Goal: Transaction & Acquisition: Book appointment/travel/reservation

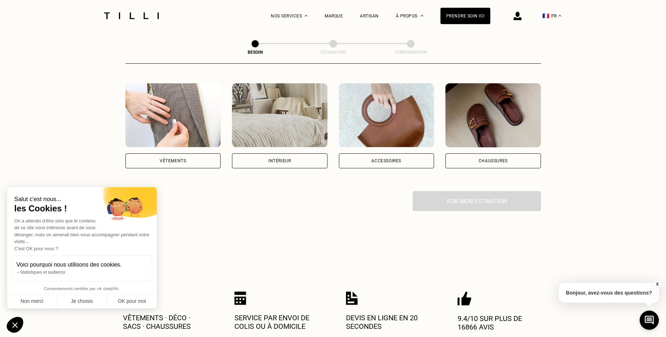
scroll to position [145, 0]
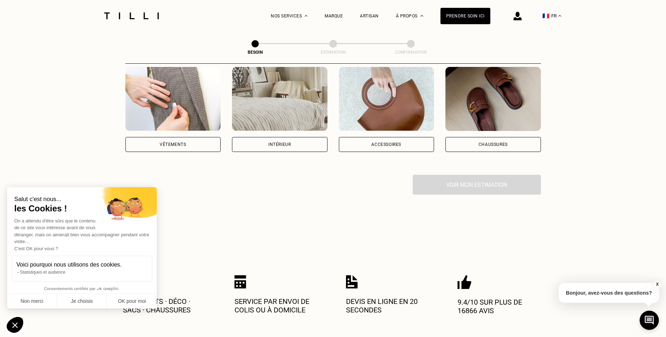
click at [199, 139] on div "Vêtements" at bounding box center [172, 144] width 95 height 15
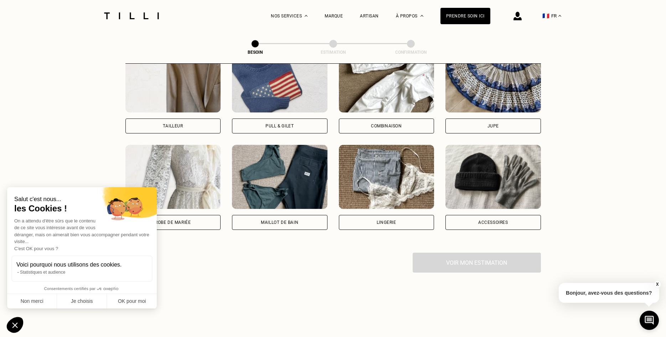
scroll to position [487, 0]
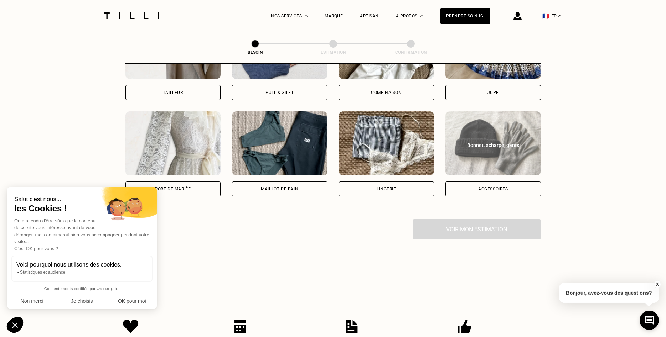
click at [500, 174] on div "Bonnet, écharpe, gants Accessoires" at bounding box center [492, 154] width 95 height 85
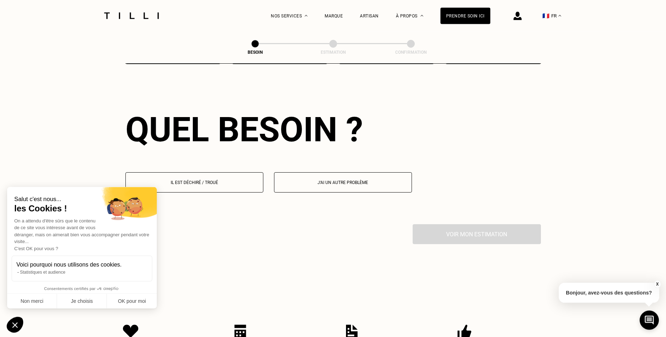
scroll to position [621, 0]
click at [356, 180] on p "J‘ai un autre problème" at bounding box center [343, 182] width 130 height 5
select select "FR"
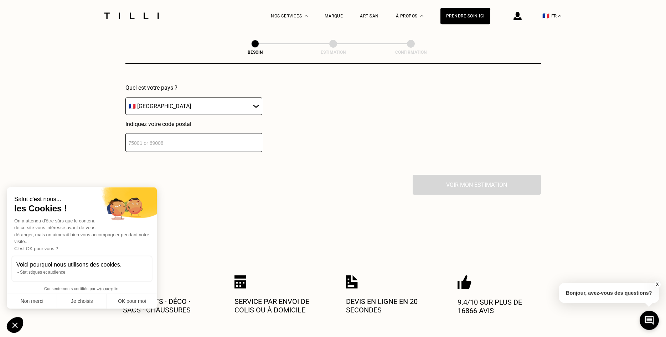
scroll to position [848, 0]
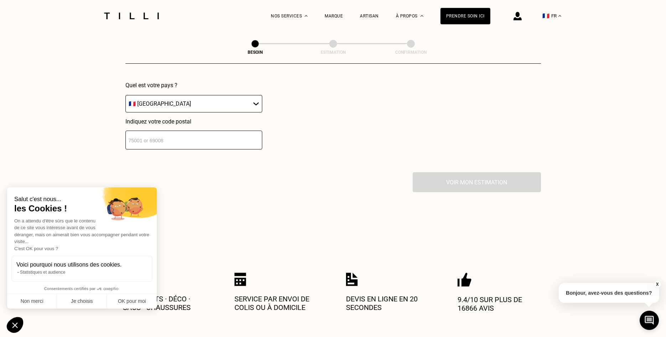
click at [218, 141] on input "number" at bounding box center [193, 140] width 137 height 19
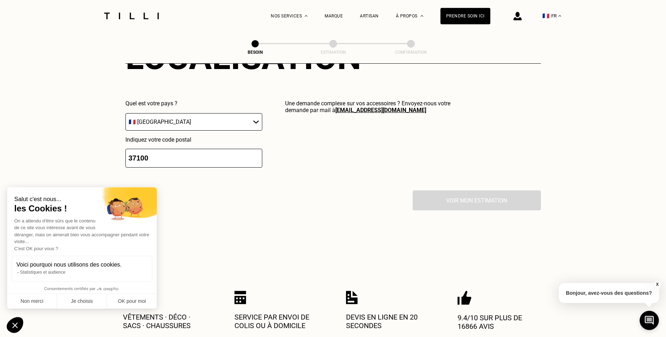
scroll to position [828, 0]
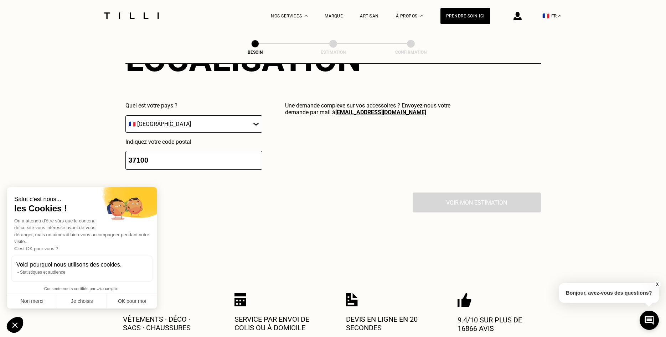
click at [176, 160] on input "37100" at bounding box center [193, 160] width 137 height 19
click at [119, 300] on button "OK pour moi" at bounding box center [132, 301] width 50 height 15
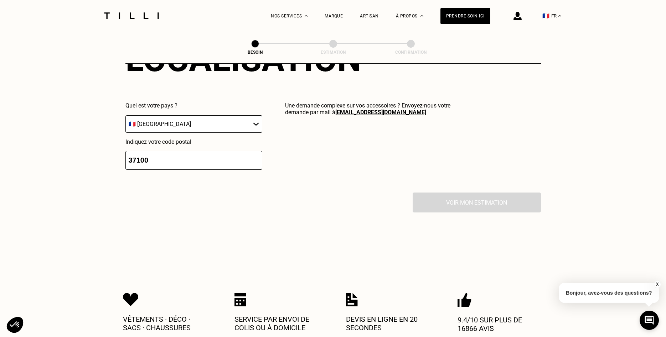
click at [185, 153] on input "37100" at bounding box center [193, 160] width 137 height 19
click at [254, 159] on input "37099" at bounding box center [193, 160] width 137 height 19
click at [255, 152] on input "37099" at bounding box center [193, 160] width 137 height 19
click at [258, 154] on input "37100" at bounding box center [193, 160] width 137 height 19
click at [258, 154] on input "37101" at bounding box center [193, 160] width 137 height 19
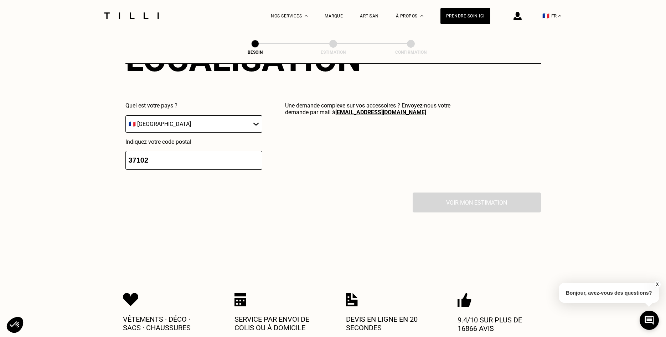
click at [257, 156] on input "37102" at bounding box center [193, 160] width 137 height 19
click at [217, 159] on input "37102" at bounding box center [193, 160] width 137 height 19
type input "37100"
click at [125, 115] on select "🇩🇪 [GEOGRAPHIC_DATA] 🇦🇹 [GEOGRAPHIC_DATA] 🇧🇪 [GEOGRAPHIC_DATA] 🇧🇬 Bulgarie 🇨🇾 C…" at bounding box center [193, 123] width 137 height 17
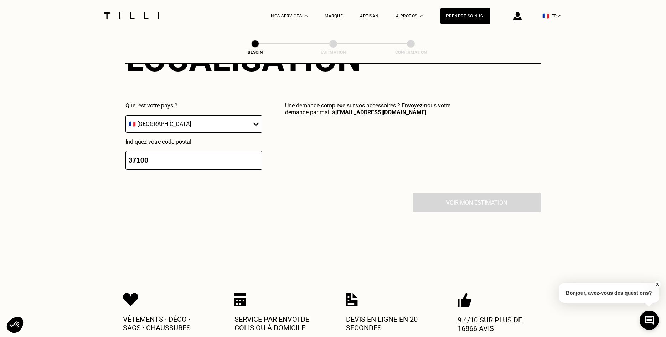
click at [322, 157] on div "Une demande complexe sur vos accessoires ? Envoyez-nous votre demande par mail …" at bounding box center [370, 136] width 170 height 68
click at [165, 157] on input "37100" at bounding box center [193, 160] width 137 height 19
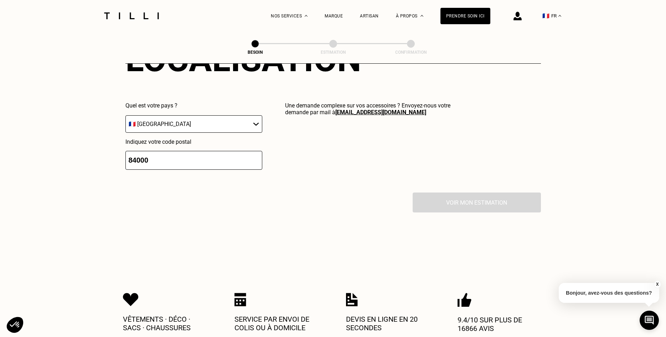
type input "84000"
click at [457, 202] on div "Voir mon estimation" at bounding box center [332, 203] width 415 height 20
click at [456, 202] on div "Voir mon estimation" at bounding box center [332, 203] width 415 height 20
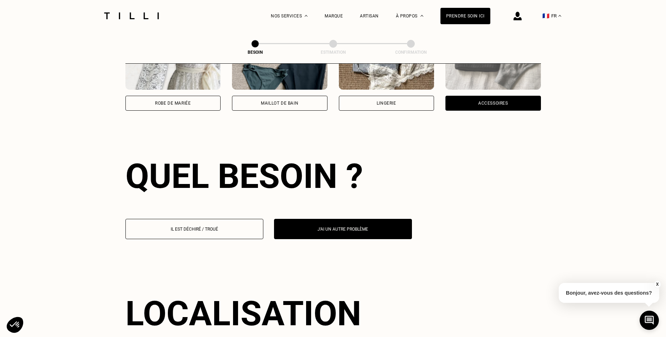
scroll to position [392, 0]
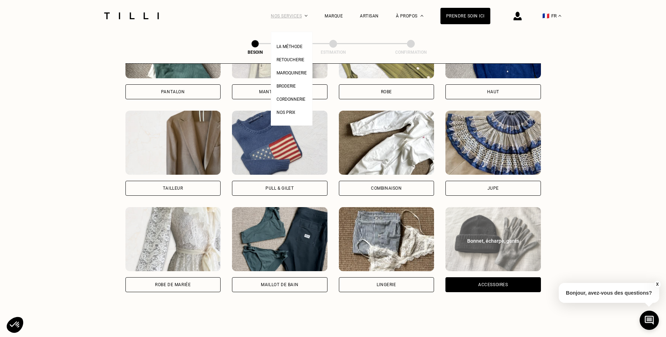
click at [300, 15] on div "Nos services" at bounding box center [289, 16] width 37 height 32
click at [291, 86] on span "Broderie" at bounding box center [285, 86] width 19 height 5
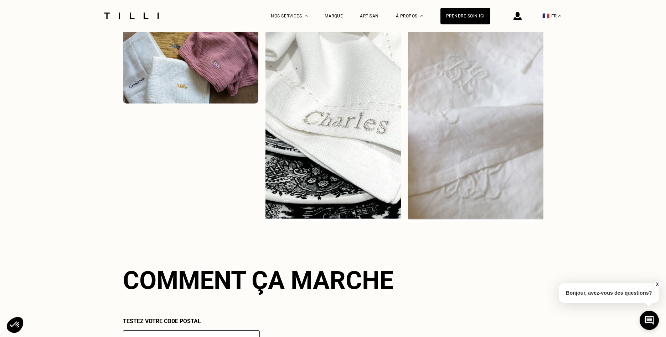
scroll to position [1090, 0]
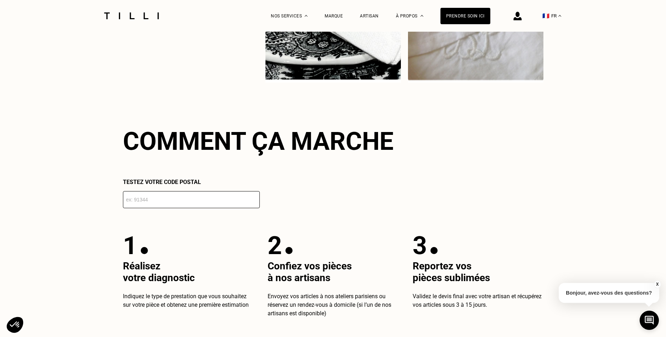
click at [236, 199] on input "number" at bounding box center [191, 199] width 137 height 17
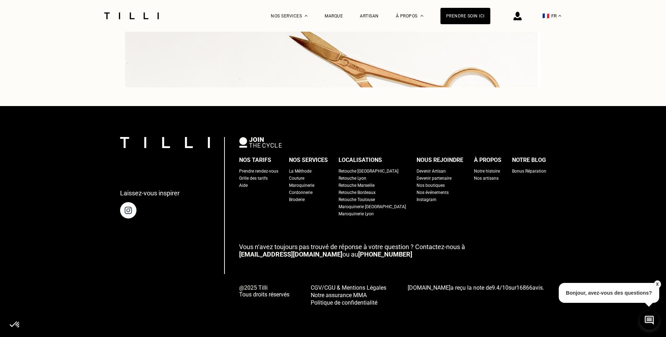
scroll to position [2093, 0]
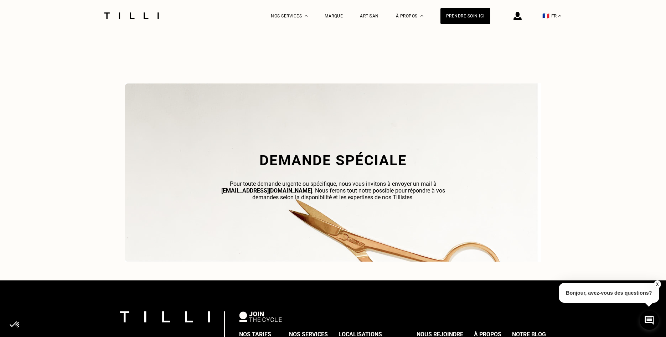
type input "37000"
click at [306, 162] on h2 "Demande spéciale" at bounding box center [333, 160] width 242 height 17
click at [372, 155] on div "Demande spéciale Pour toute demande urgente ou spécifique, nous vous invitons à…" at bounding box center [333, 173] width 242 height 66
click at [368, 166] on h2 "Demande spéciale" at bounding box center [333, 160] width 242 height 17
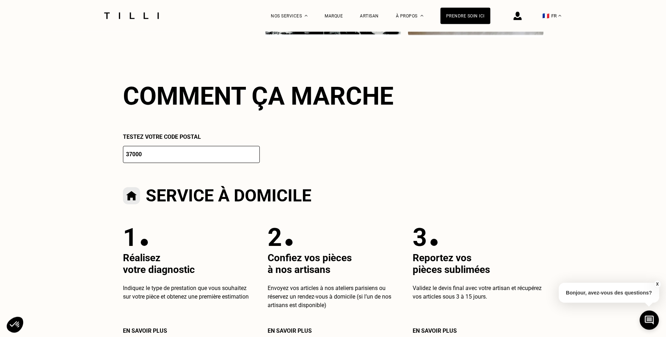
scroll to position [1112, 0]
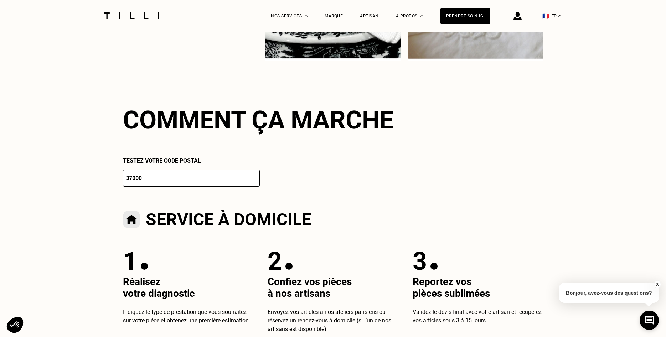
click at [213, 183] on input "37000" at bounding box center [191, 178] width 137 height 17
click at [212, 182] on input "37000" at bounding box center [191, 178] width 137 height 17
drag, startPoint x: 212, startPoint y: 182, endPoint x: 185, endPoint y: 181, distance: 27.5
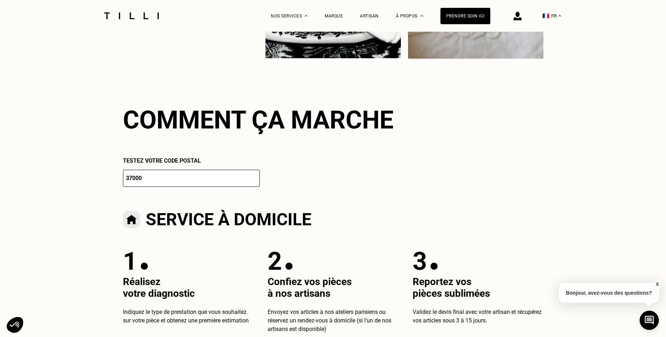
click at [203, 182] on input "37000" at bounding box center [191, 178] width 137 height 17
click at [163, 180] on input "37000" at bounding box center [191, 178] width 137 height 17
click at [162, 180] on input "37000" at bounding box center [191, 178] width 137 height 17
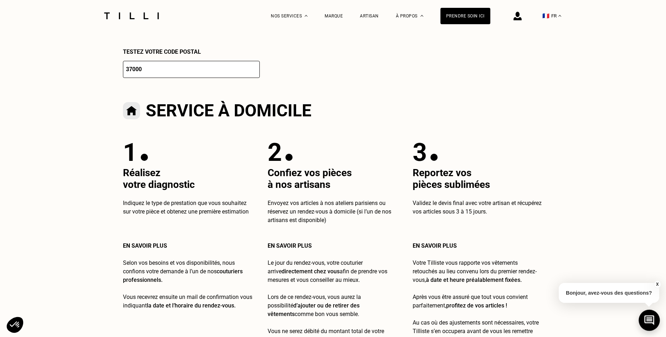
click at [649, 317] on icon at bounding box center [649, 320] width 12 height 19
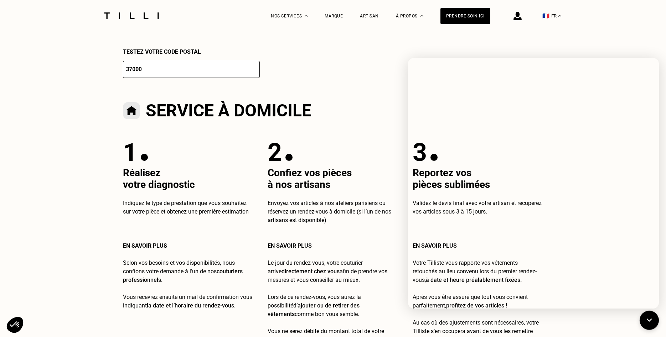
drag, startPoint x: 512, startPoint y: 39, endPoint x: 462, endPoint y: 36, distance: 50.3
click at [512, 40] on div "Comment ça marche Testez votre code postal 37000 Service à domicile 1 Réalisez …" at bounding box center [333, 170] width 420 height 348
click at [378, 15] on div "Artisan" at bounding box center [369, 16] width 19 height 5
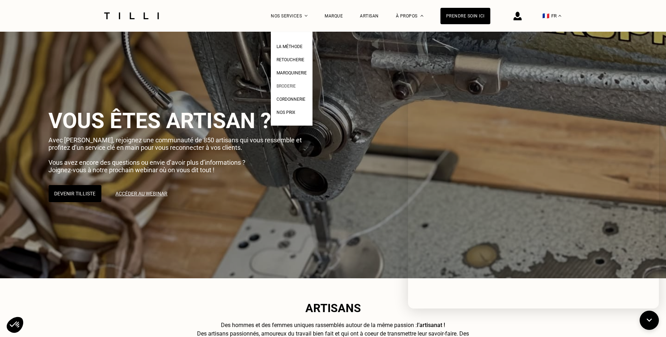
click at [289, 88] on span "Broderie" at bounding box center [285, 86] width 19 height 5
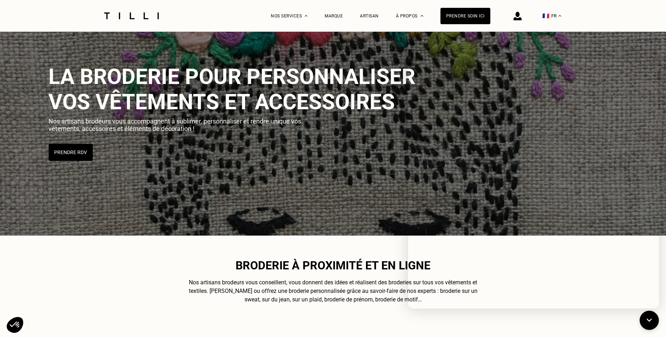
scroll to position [36, 0]
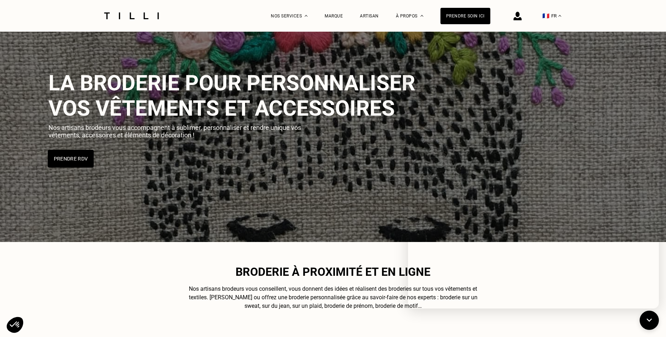
click at [71, 160] on button "Prendre RDV" at bounding box center [71, 159] width 46 height 18
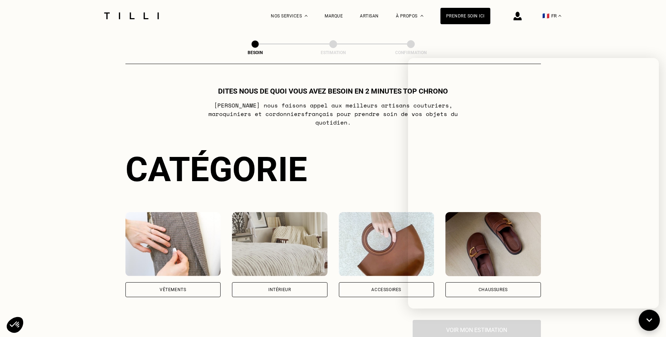
click at [649, 317] on icon at bounding box center [649, 320] width 12 height 19
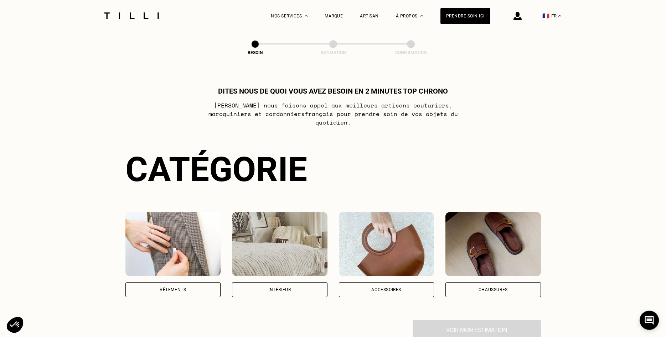
scroll to position [145, 0]
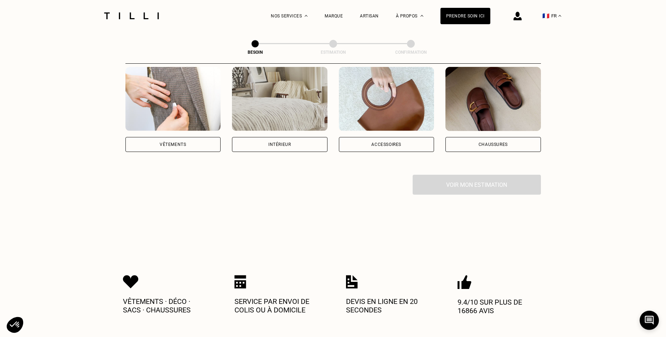
click at [467, 175] on div "Voir mon estimation" at bounding box center [332, 185] width 415 height 20
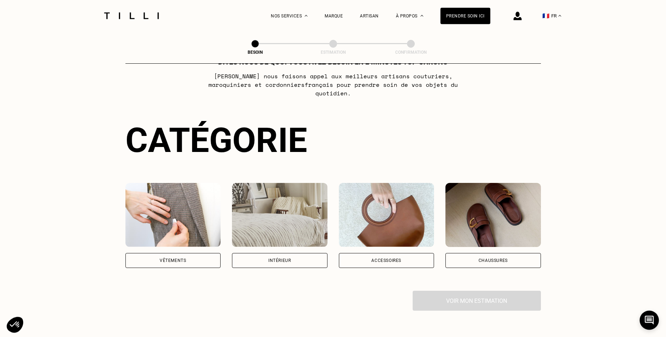
scroll to position [0, 0]
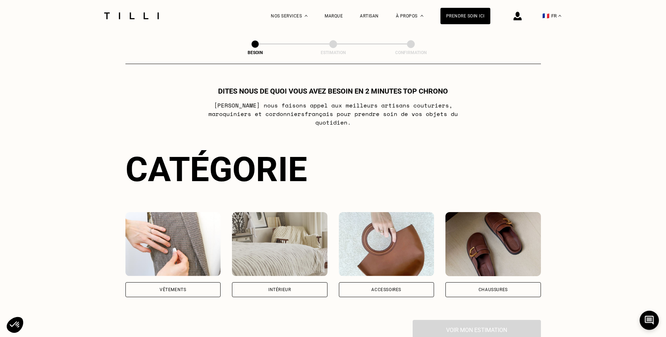
click at [168, 249] on img at bounding box center [172, 244] width 95 height 64
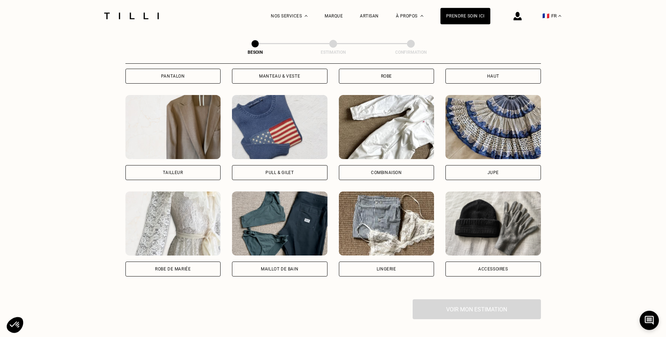
scroll to position [415, 0]
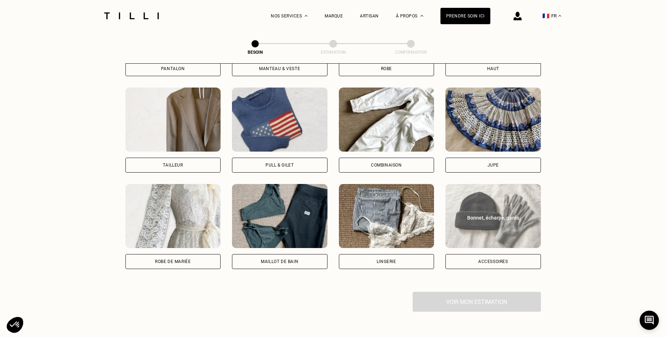
click at [505, 216] on img at bounding box center [492, 216] width 95 height 64
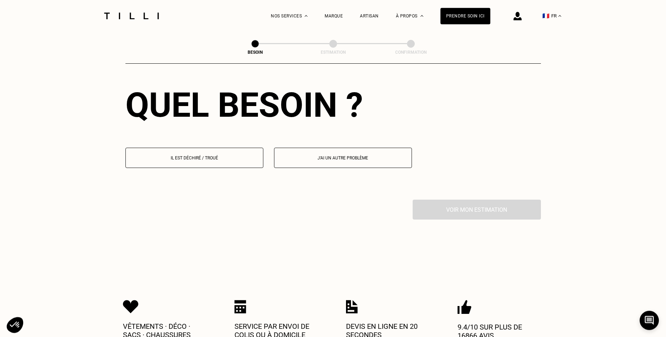
scroll to position [648, 0]
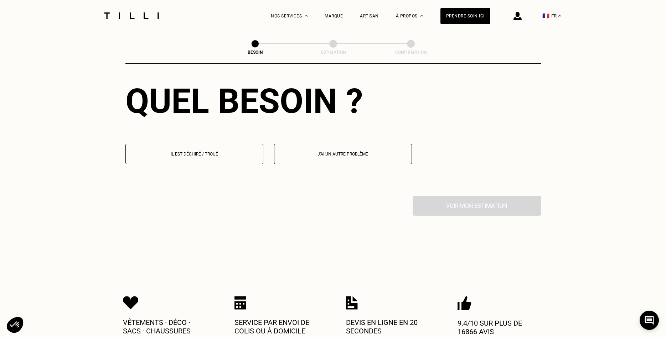
click at [332, 152] on button "J‘ai un autre problème" at bounding box center [343, 154] width 138 height 20
select select "FR"
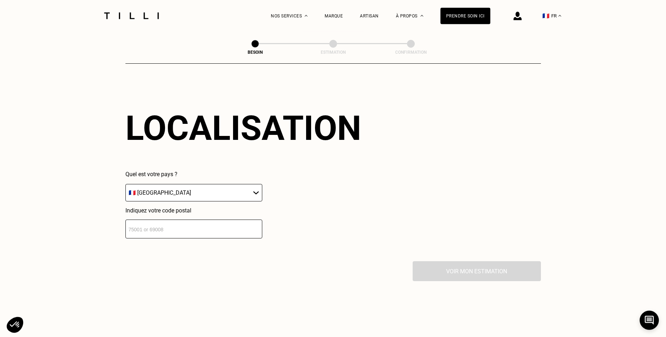
scroll to position [759, 0]
click at [221, 224] on input "number" at bounding box center [193, 228] width 137 height 19
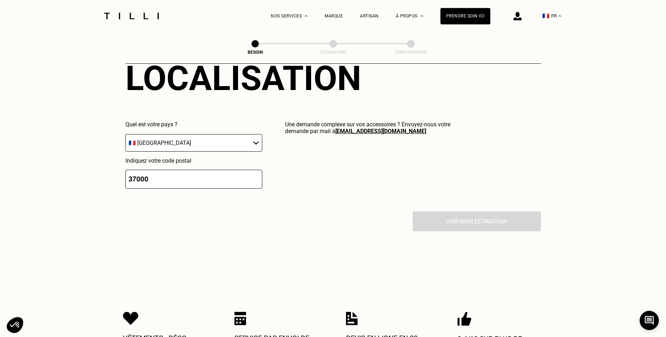
scroll to position [791, 0]
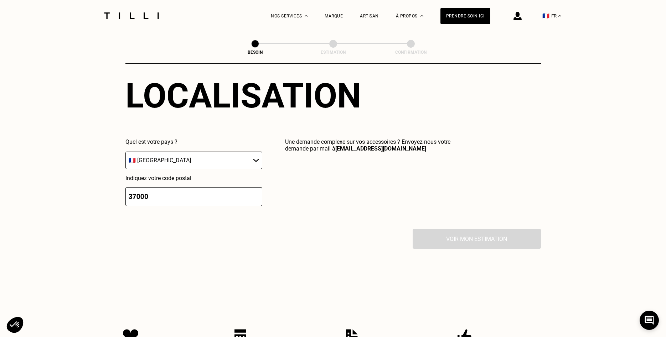
click at [449, 229] on div "Voir mon estimation" at bounding box center [332, 239] width 415 height 20
click at [449, 231] on div "Voir mon estimation" at bounding box center [332, 239] width 415 height 20
click at [449, 232] on div "Voir mon estimation" at bounding box center [332, 239] width 415 height 20
drag, startPoint x: 205, startPoint y: 199, endPoint x: 66, endPoint y: 207, distance: 139.9
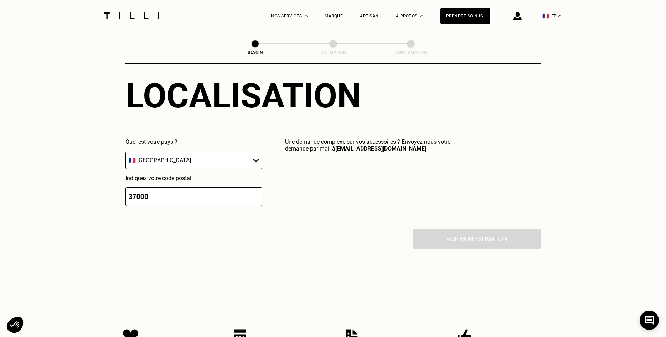
click at [125, 206] on input "37000" at bounding box center [193, 196] width 137 height 19
type input "34000"
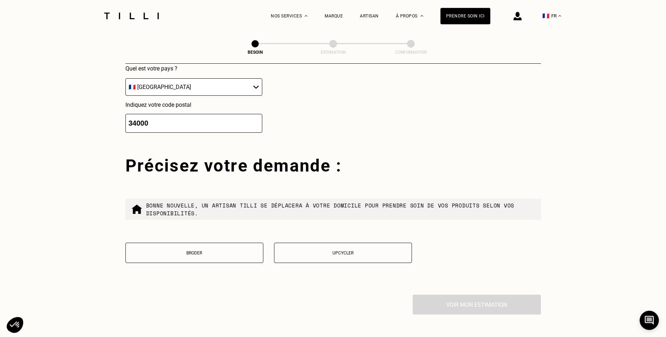
scroll to position [864, 0]
drag, startPoint x: 181, startPoint y: 121, endPoint x: 69, endPoint y: 124, distance: 112.6
click at [125, 123] on input "34000" at bounding box center [193, 124] width 137 height 19
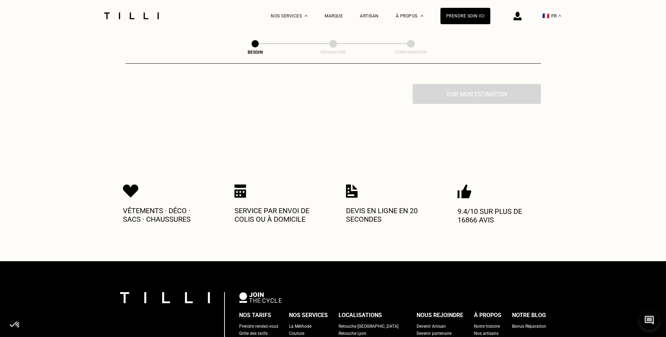
scroll to position [937, 0]
type input "75000"
drag, startPoint x: 347, startPoint y: 204, endPoint x: 382, endPoint y: 221, distance: 38.4
click at [382, 221] on div "Devis en ligne en 20 secondes" at bounding box center [389, 207] width 86 height 47
click at [391, 219] on p "Devis en ligne en 20 secondes" at bounding box center [389, 214] width 86 height 17
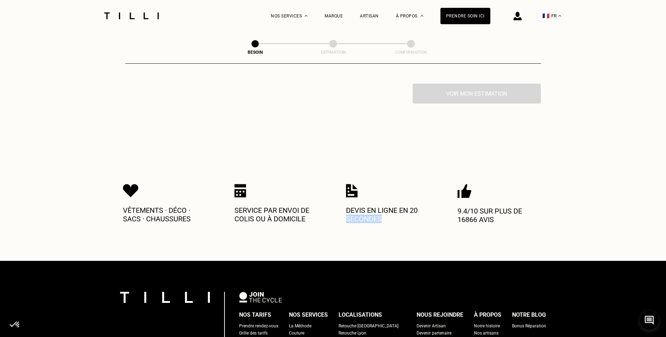
click at [392, 219] on p "Devis en ligne en 20 secondes" at bounding box center [389, 214] width 86 height 17
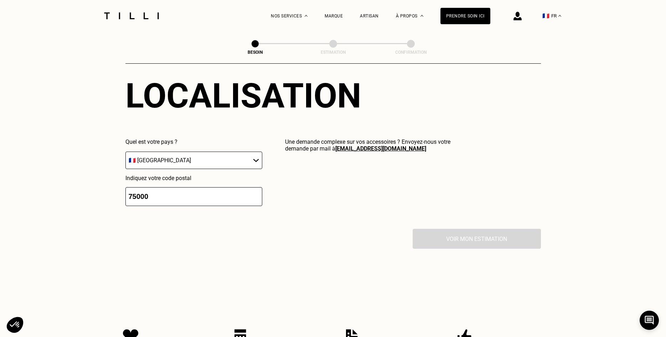
scroll to position [573, 0]
